Goal: Task Accomplishment & Management: Complete application form

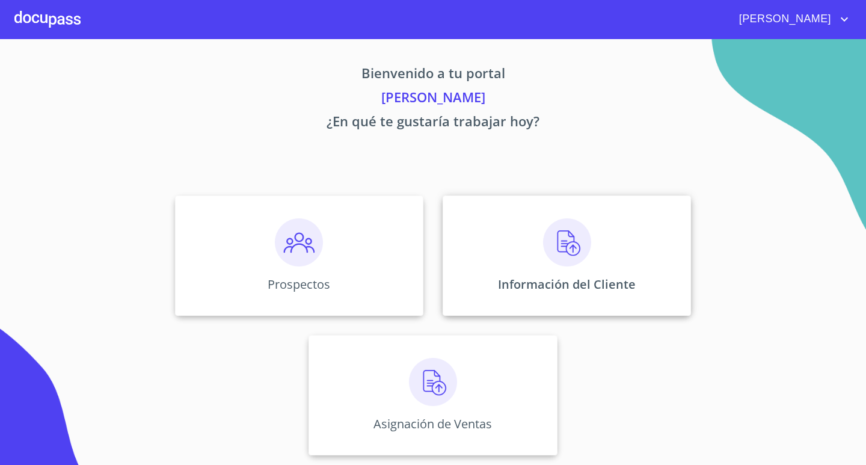
click at [643, 276] on div "Información del Cliente" at bounding box center [566, 255] width 248 height 120
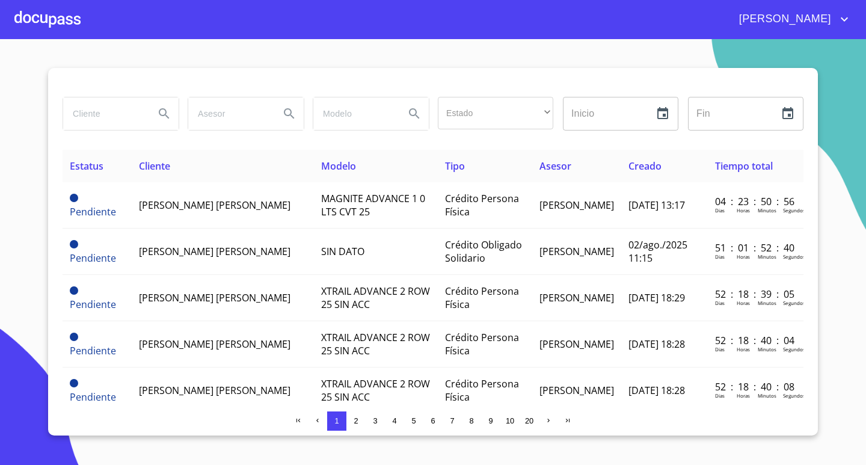
click at [59, 22] on div at bounding box center [47, 19] width 66 height 38
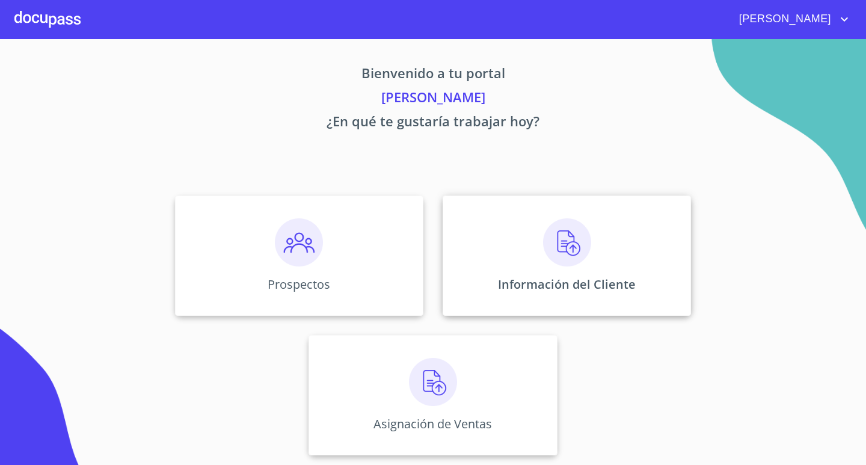
click at [594, 277] on p "Información del Cliente" at bounding box center [567, 284] width 138 height 16
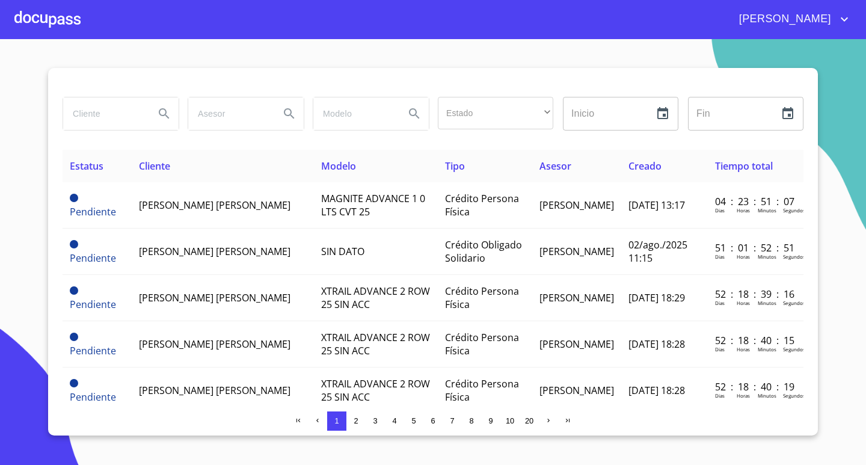
click at [126, 118] on input "search" at bounding box center [104, 113] width 82 height 32
type input "azul"
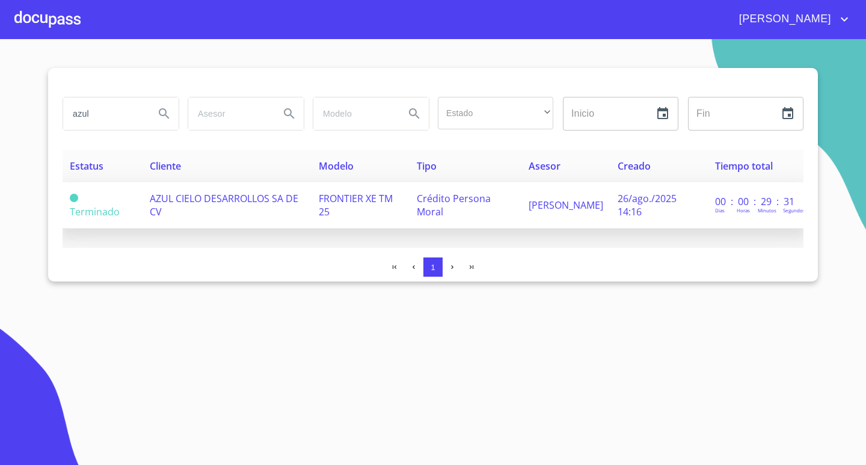
click at [213, 200] on span "AZUL CIELO DESARROLLOS SA DE CV" at bounding box center [224, 205] width 148 height 26
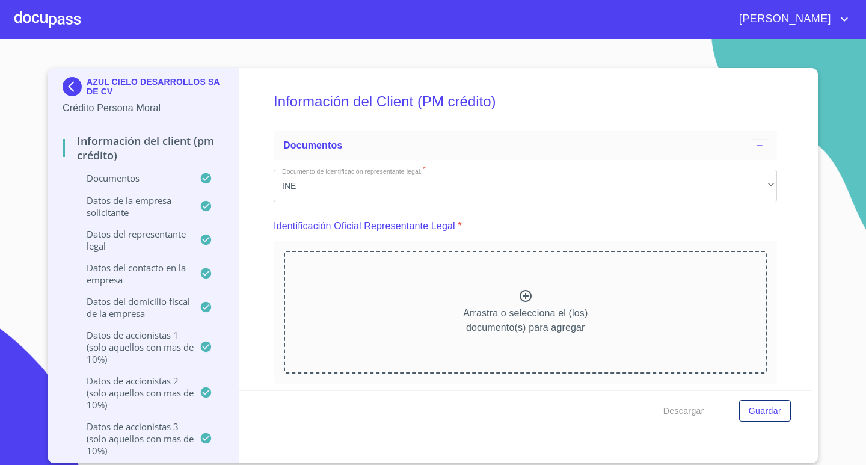
scroll to position [3803, 0]
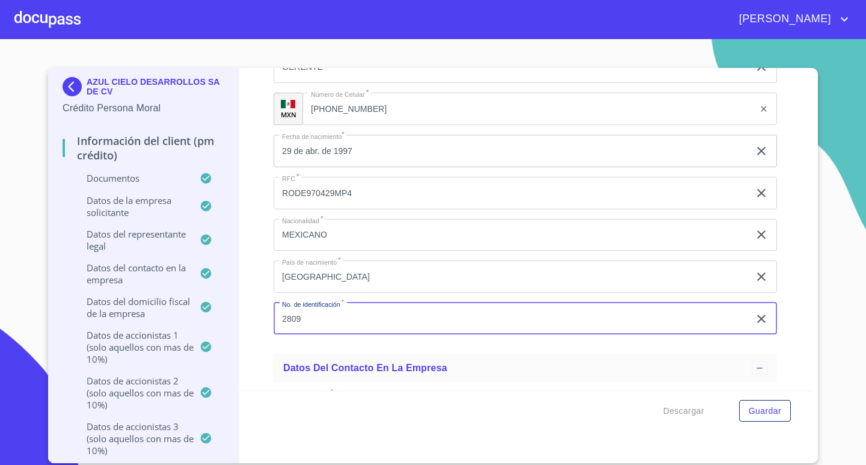
scroll to position [0, 0]
drag, startPoint x: 362, startPoint y: 317, endPoint x: 259, endPoint y: 324, distance: 103.6
click at [259, 324] on div "Información del Client (PM crédito) Documentos Documento de identificación repr…" at bounding box center [525, 229] width 573 height 322
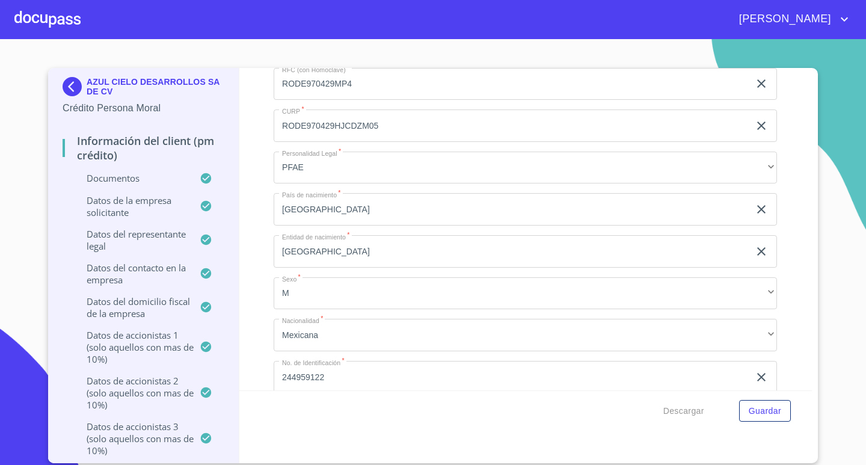
scroll to position [11454, 0]
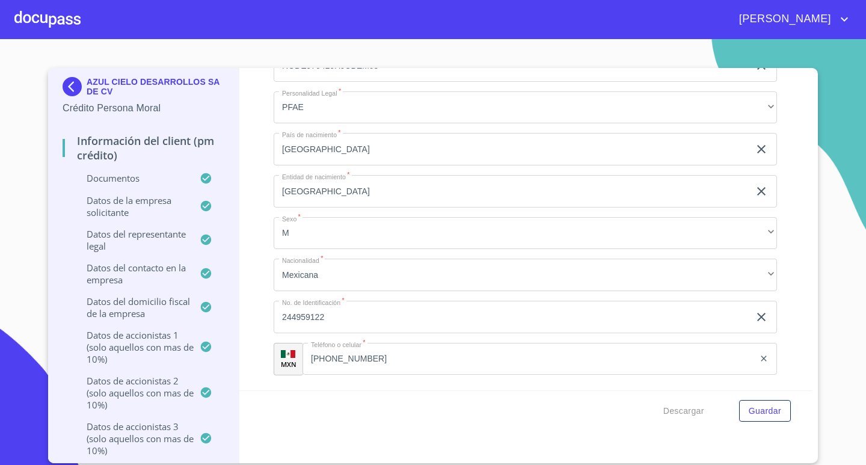
type input "2809102282"
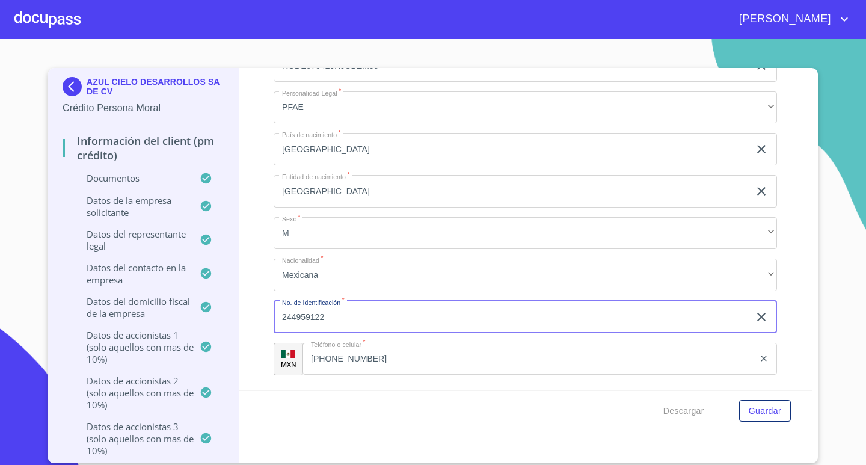
drag, startPoint x: 334, startPoint y: 319, endPoint x: 269, endPoint y: 315, distance: 65.7
click at [269, 315] on div "Información del Client (PM crédito) Documentos Documento de identificación repr…" at bounding box center [525, 229] width 573 height 322
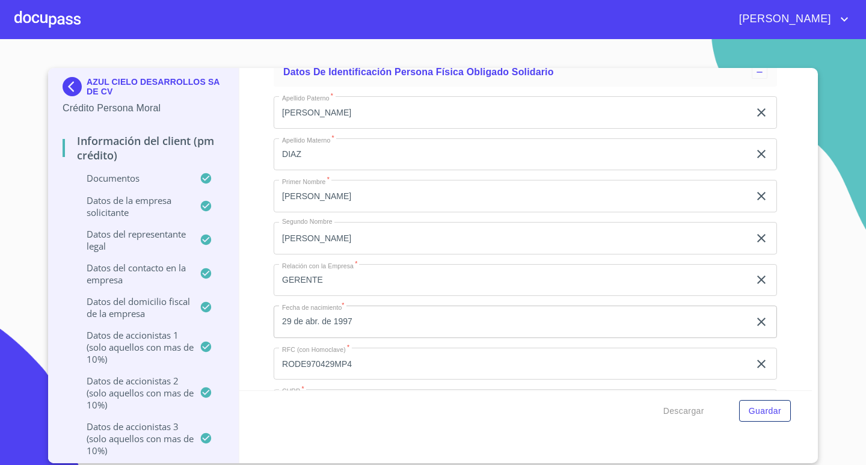
paste input "80910228"
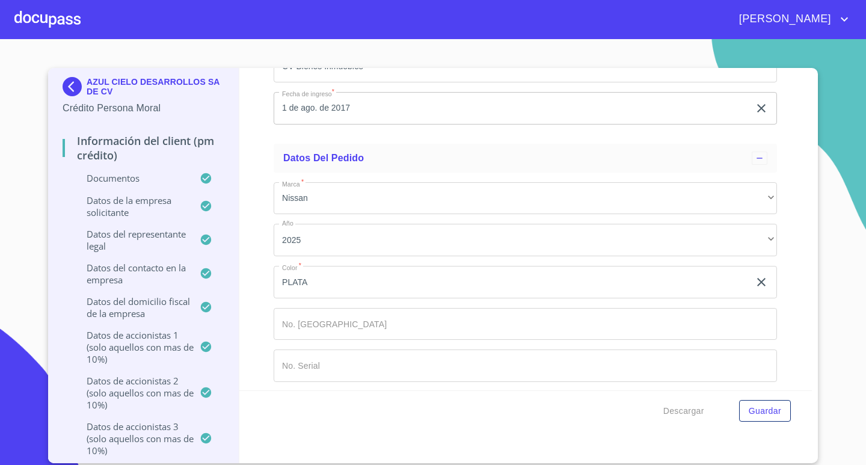
scroll to position [12816, 0]
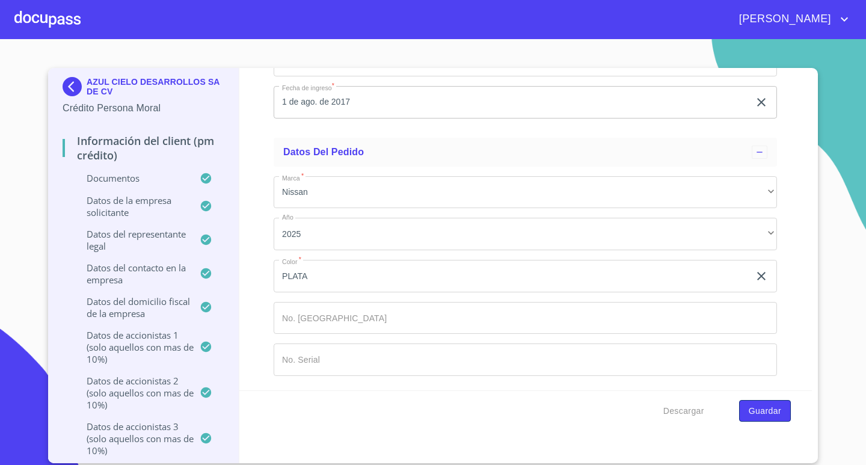
type input "2809102282"
click at [769, 414] on span "Guardar" at bounding box center [764, 410] width 32 height 15
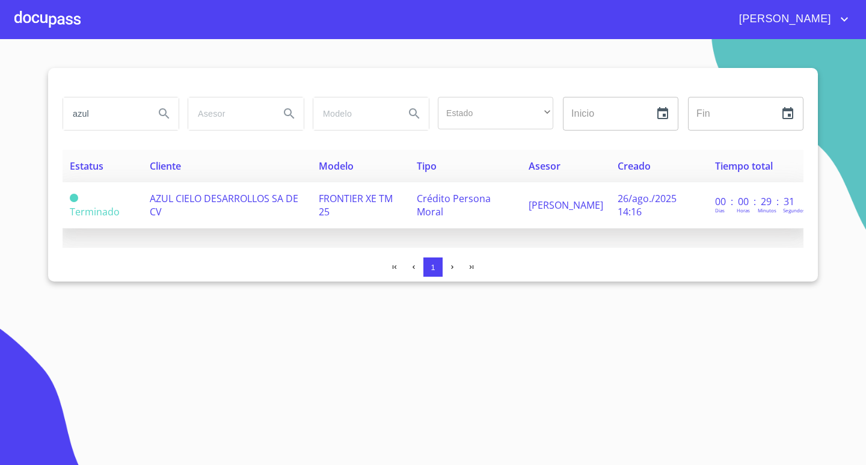
click at [242, 202] on span "AZUL CIELO DESARROLLOS SA DE CV" at bounding box center [224, 205] width 148 height 26
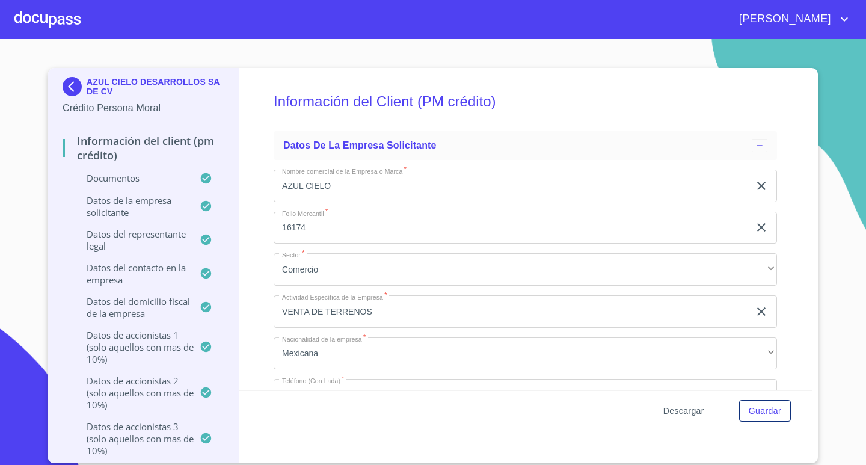
click at [685, 412] on span "Descargar" at bounding box center [683, 410] width 41 height 15
